Goal: Transaction & Acquisition: Purchase product/service

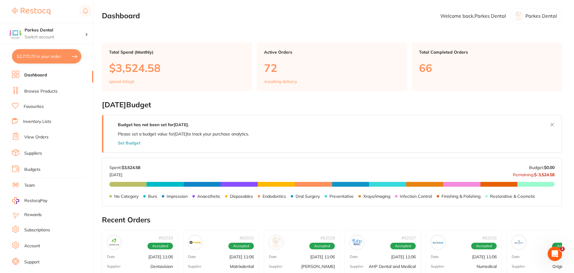
click at [46, 59] on button "$2,770.70 in your order" at bounding box center [46, 56] width 69 height 14
checkbox input "true"
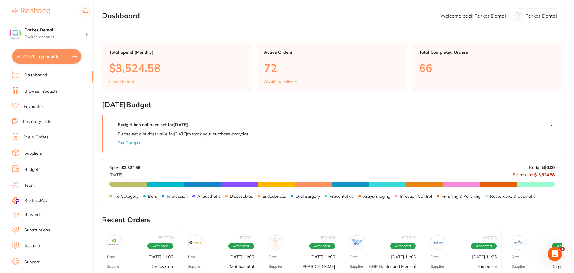
checkbox input "true"
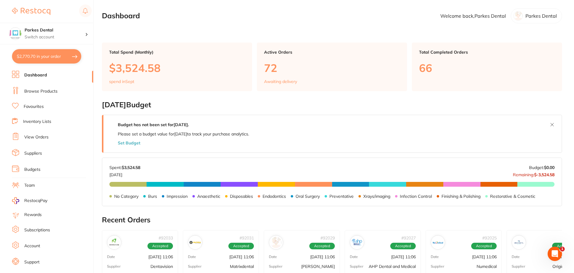
checkbox input "true"
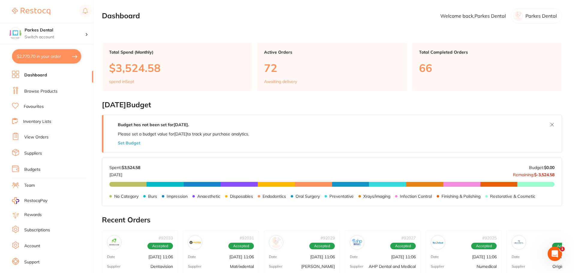
checkbox input "true"
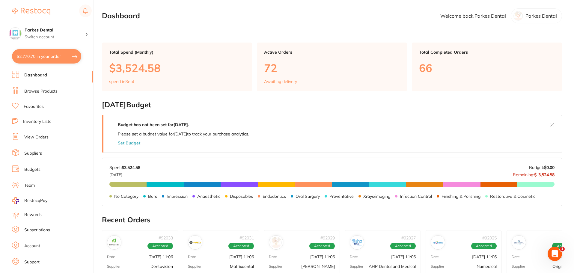
checkbox input "true"
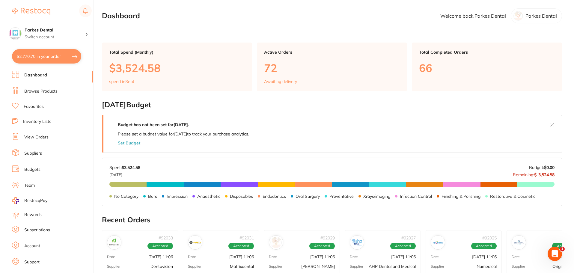
checkbox input "true"
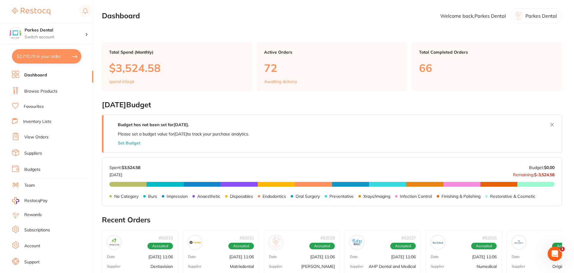
checkbox input "true"
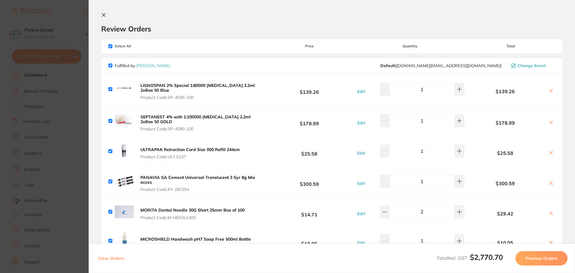
click at [103, 15] on icon at bounding box center [103, 14] width 3 height 3
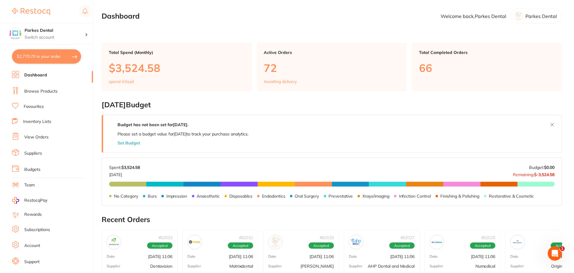
scroll to position [1, 0]
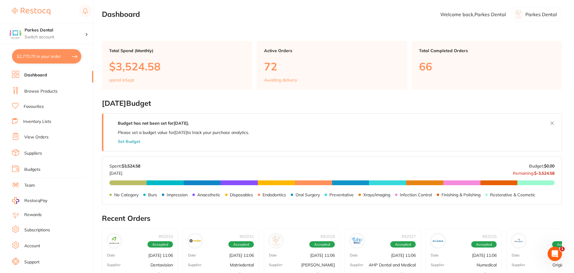
click at [36, 89] on link "Browse Products" at bounding box center [40, 91] width 33 height 6
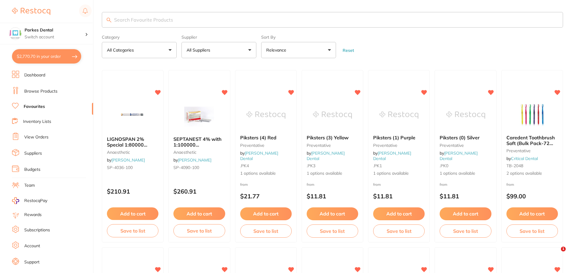
click at [118, 17] on input "search" at bounding box center [332, 20] width 461 height 16
type input "gloves"
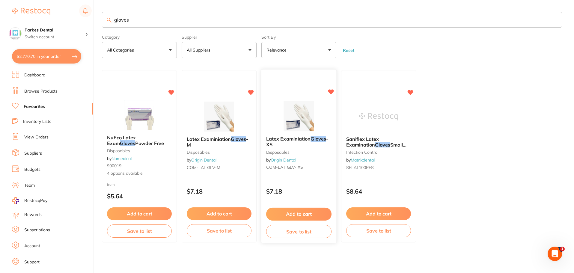
click at [279, 212] on button "Add to cart" at bounding box center [298, 214] width 65 height 13
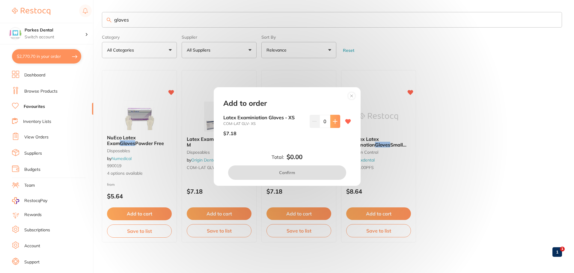
click at [332, 124] on button at bounding box center [335, 121] width 10 height 13
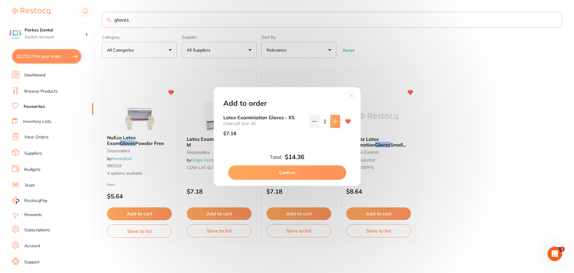
click at [332, 124] on button at bounding box center [335, 121] width 10 height 13
click at [332, 125] on button at bounding box center [335, 121] width 10 height 13
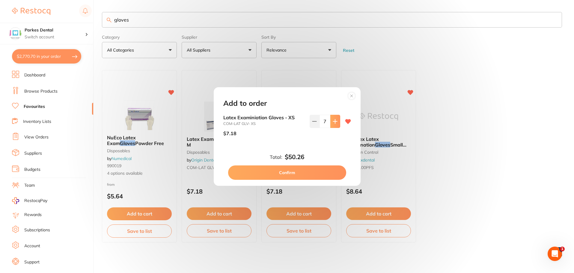
click at [332, 125] on button at bounding box center [335, 121] width 10 height 13
click at [332, 122] on icon at bounding box center [334, 121] width 5 height 5
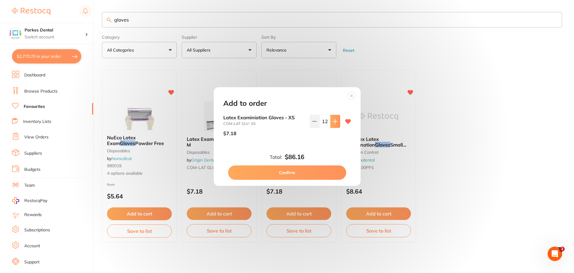
click at [333, 121] on icon at bounding box center [335, 121] width 4 height 4
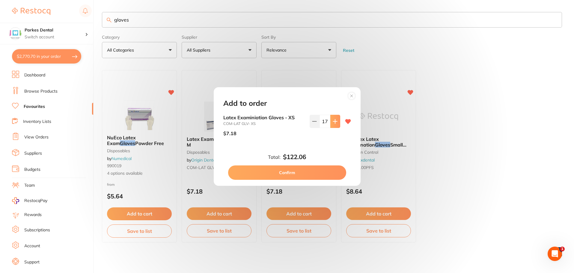
click at [333, 121] on icon at bounding box center [335, 121] width 4 height 4
type input "20"
click at [312, 173] on button "Confirm" at bounding box center [287, 172] width 118 height 14
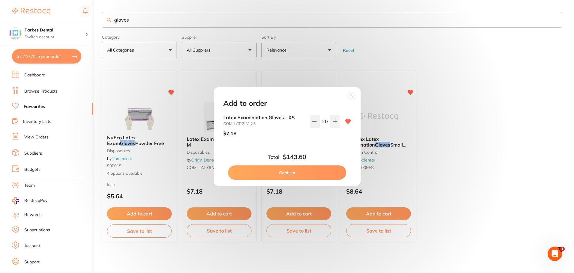
checkbox input "false"
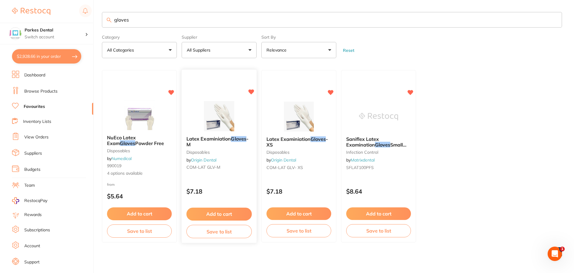
click at [211, 211] on button "Add to cart" at bounding box center [218, 214] width 65 height 13
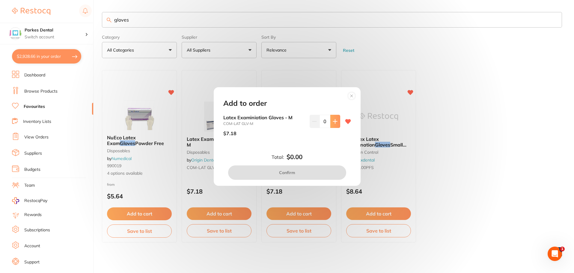
click at [334, 121] on icon at bounding box center [335, 121] width 4 height 4
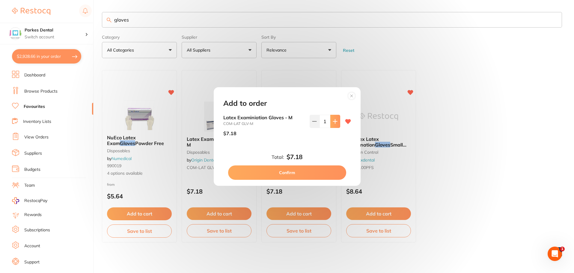
click at [334, 121] on icon at bounding box center [335, 121] width 4 height 4
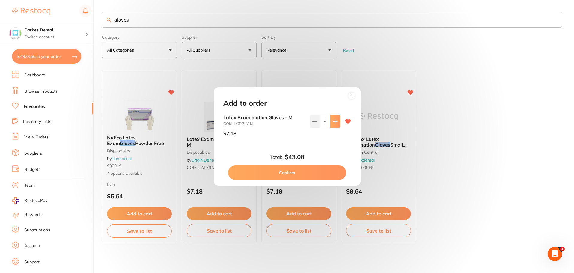
click at [334, 121] on icon at bounding box center [335, 121] width 4 height 4
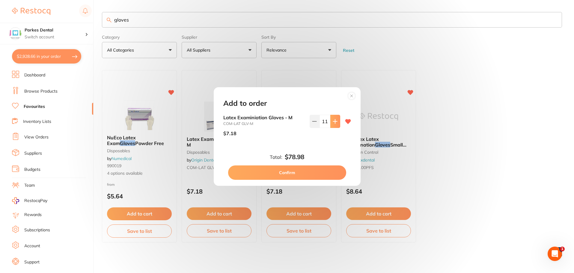
click at [334, 121] on icon at bounding box center [335, 121] width 4 height 4
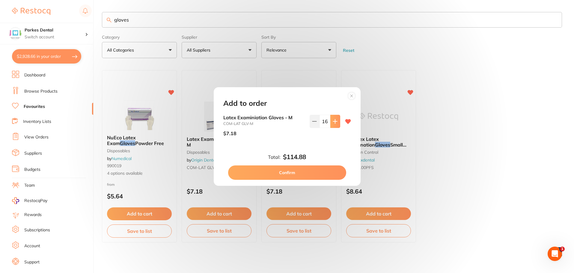
click at [334, 121] on icon at bounding box center [335, 121] width 4 height 4
click at [333, 121] on icon at bounding box center [335, 121] width 4 height 4
type input "20"
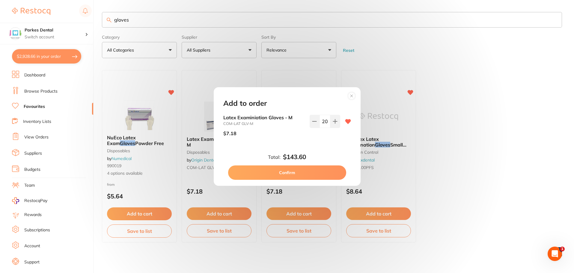
click at [303, 170] on button "Confirm" at bounding box center [287, 172] width 118 height 14
